Goal: Information Seeking & Learning: Learn about a topic

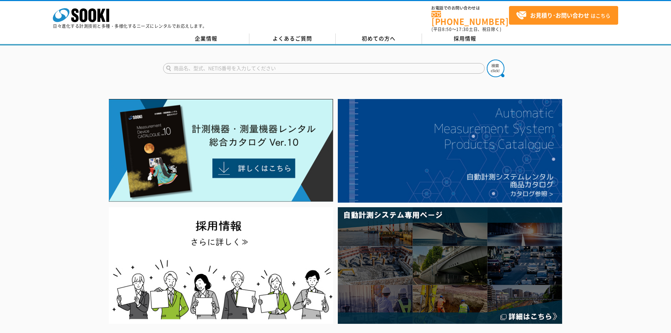
click at [213, 65] on input "text" at bounding box center [324, 68] width 322 height 11
type input "ln"
click at [487, 60] on button at bounding box center [496, 69] width 18 height 18
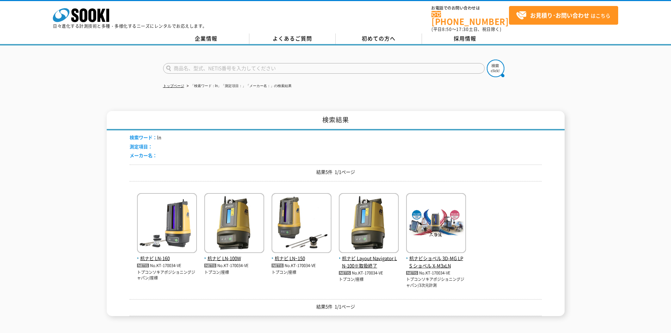
scroll to position [70, 0]
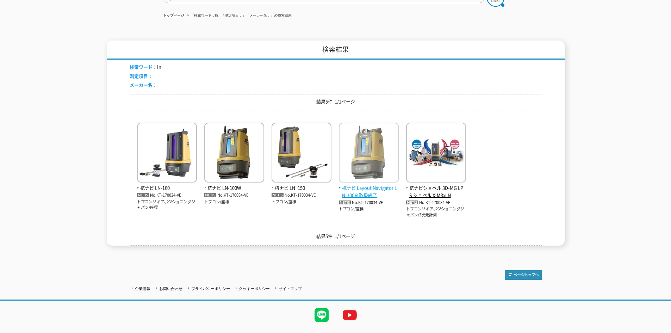
click at [353, 186] on span "杭ナビ Layout Navigator LN-100※取扱終了" at bounding box center [369, 191] width 60 height 15
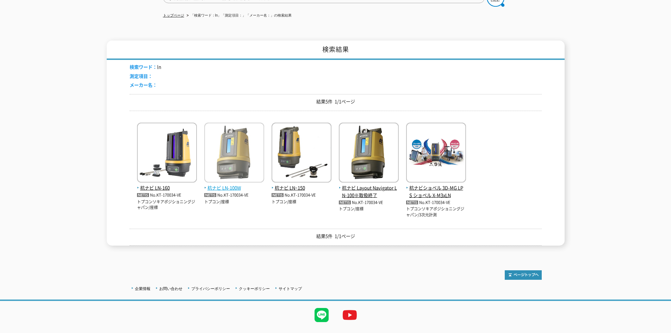
click at [253, 170] on img at bounding box center [234, 154] width 60 height 62
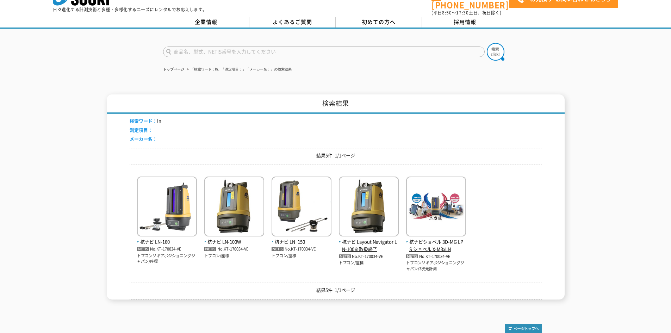
scroll to position [0, 0]
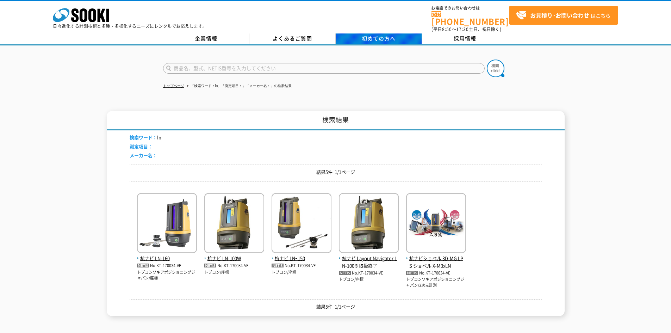
click at [373, 35] on span "初めての方へ" at bounding box center [379, 39] width 34 height 8
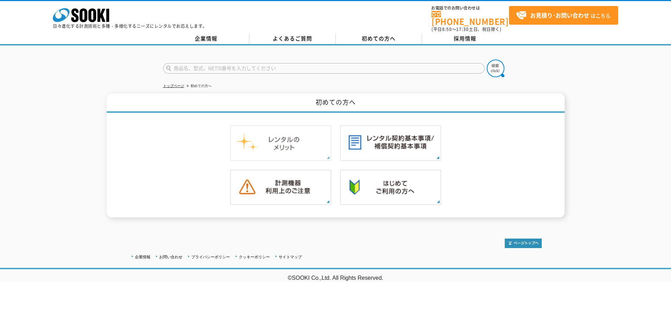
click at [299, 146] on img at bounding box center [281, 143] width 102 height 36
